Goal: Task Accomplishment & Management: Complete application form

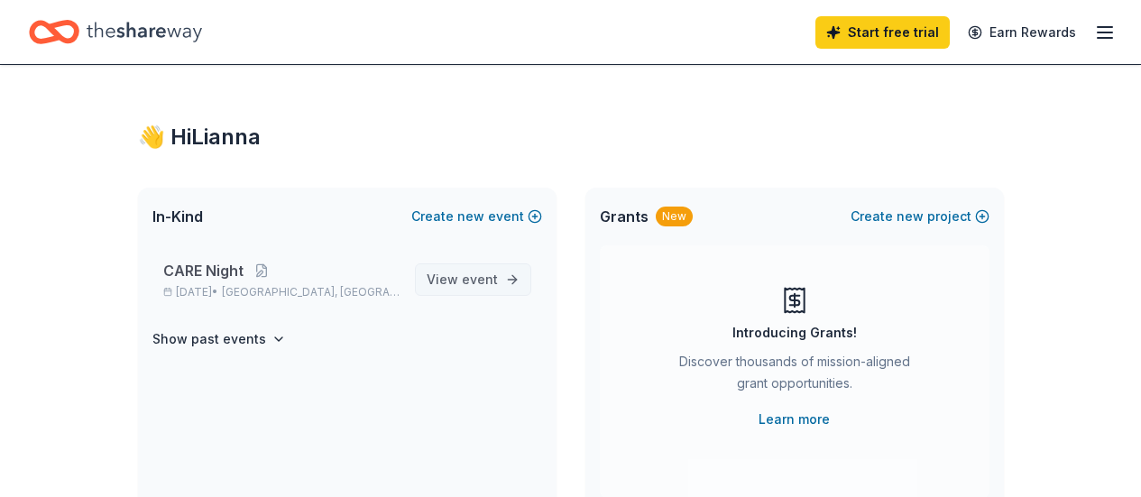
click at [469, 279] on span "event" at bounding box center [480, 278] width 36 height 15
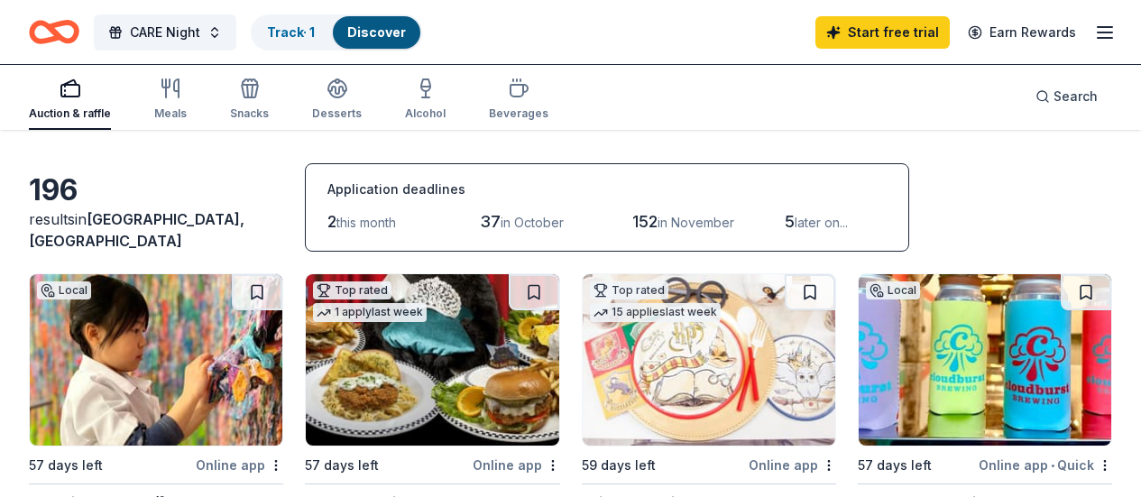
scroll to position [50, 0]
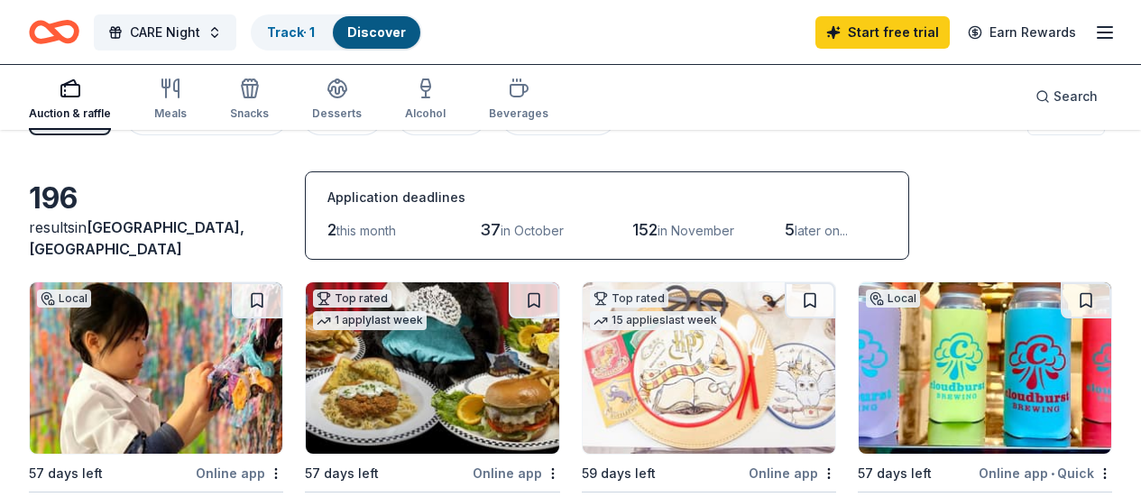
click at [174, 354] on img at bounding box center [156, 367] width 252 height 171
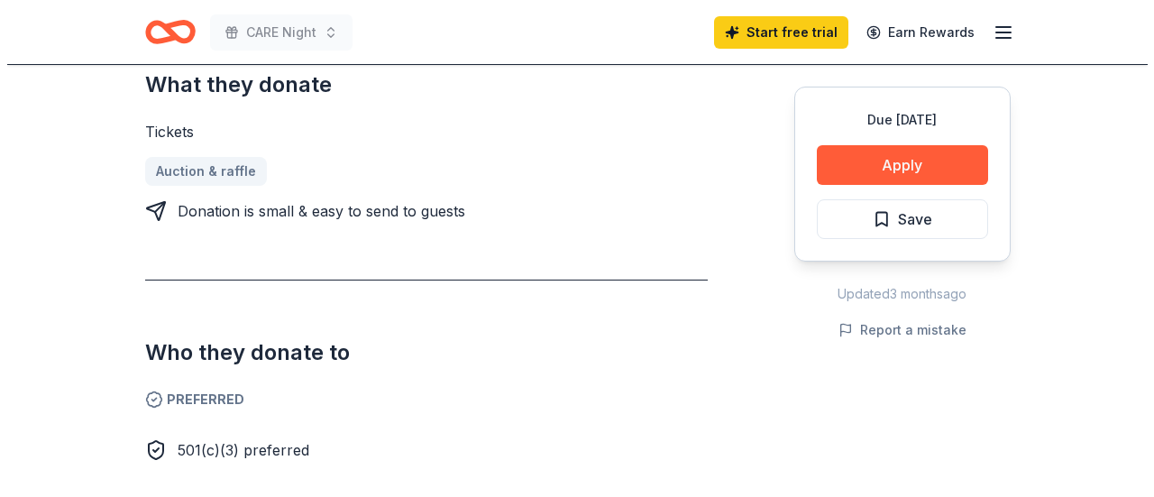
scroll to position [783, 0]
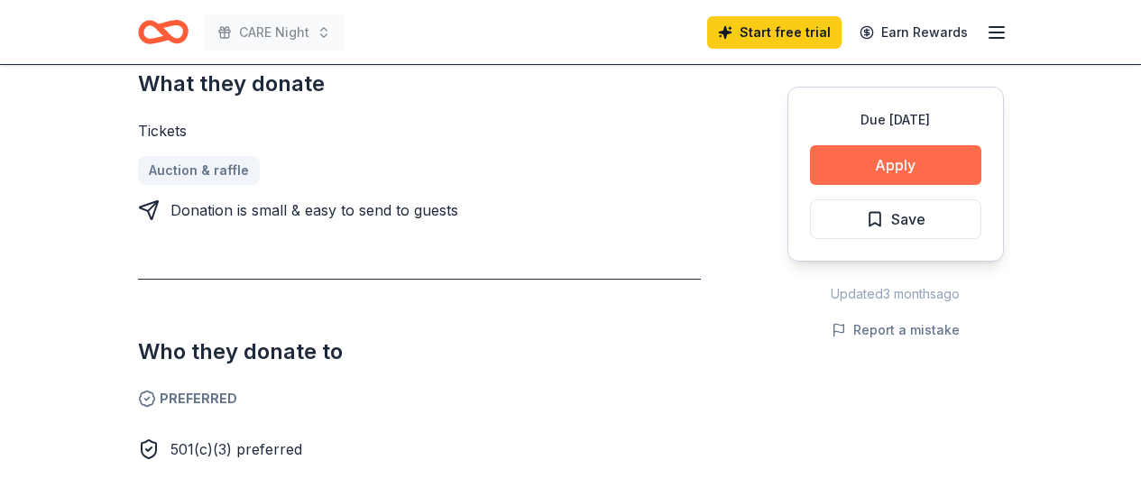
click at [861, 173] on button "Apply" at bounding box center [895, 165] width 171 height 40
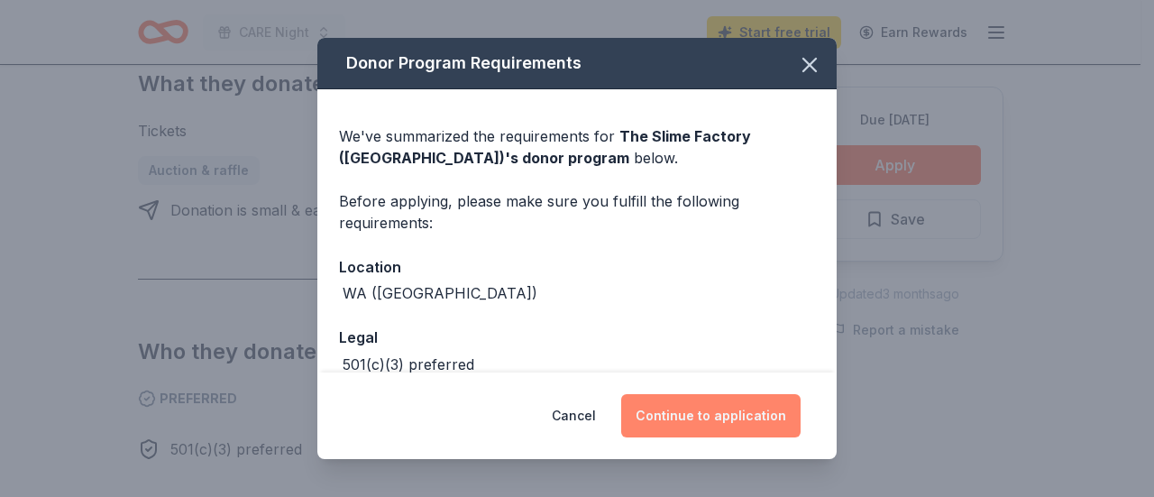
click at [698, 425] on button "Continue to application" at bounding box center [710, 415] width 179 height 43
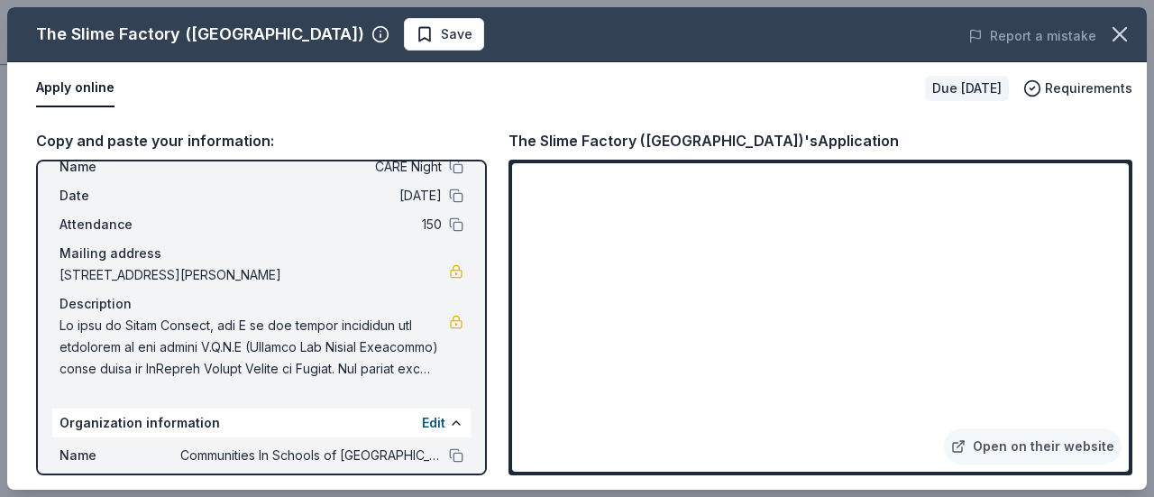
scroll to position [58, 0]
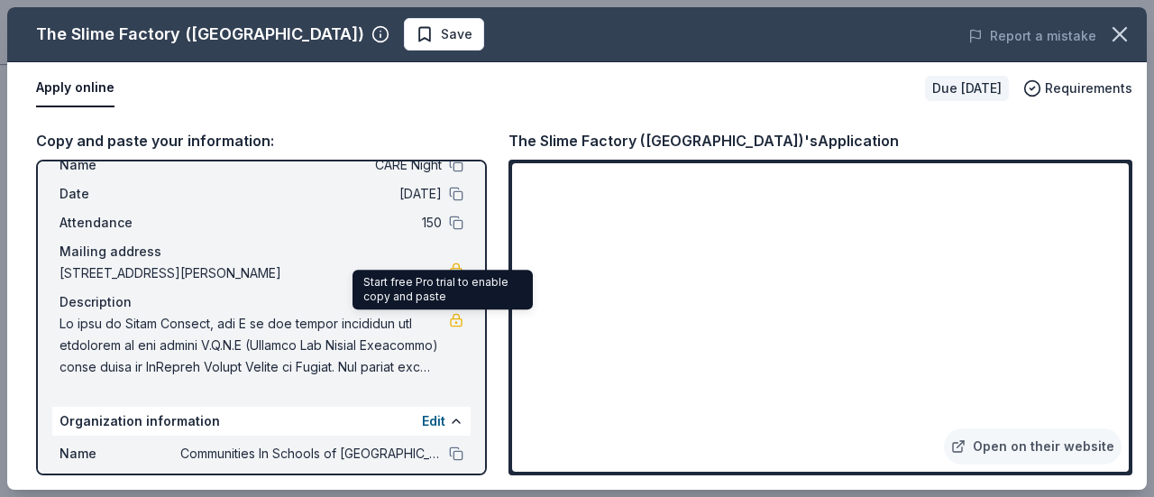
click at [449, 325] on link at bounding box center [456, 320] width 14 height 14
